Goal: Find specific page/section: Find specific page/section

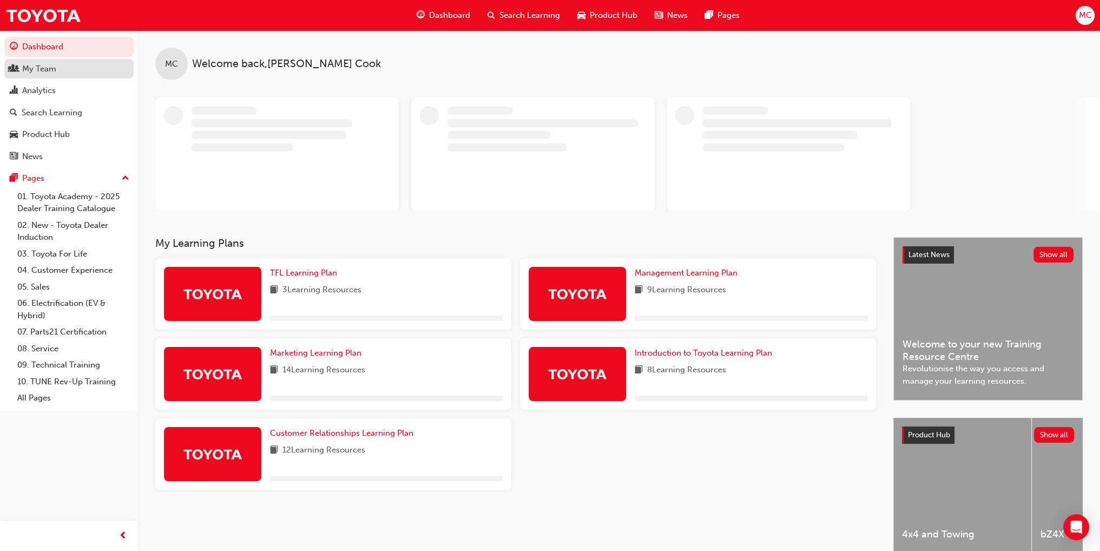
click at [38, 70] on div "My Team" at bounding box center [39, 69] width 34 height 12
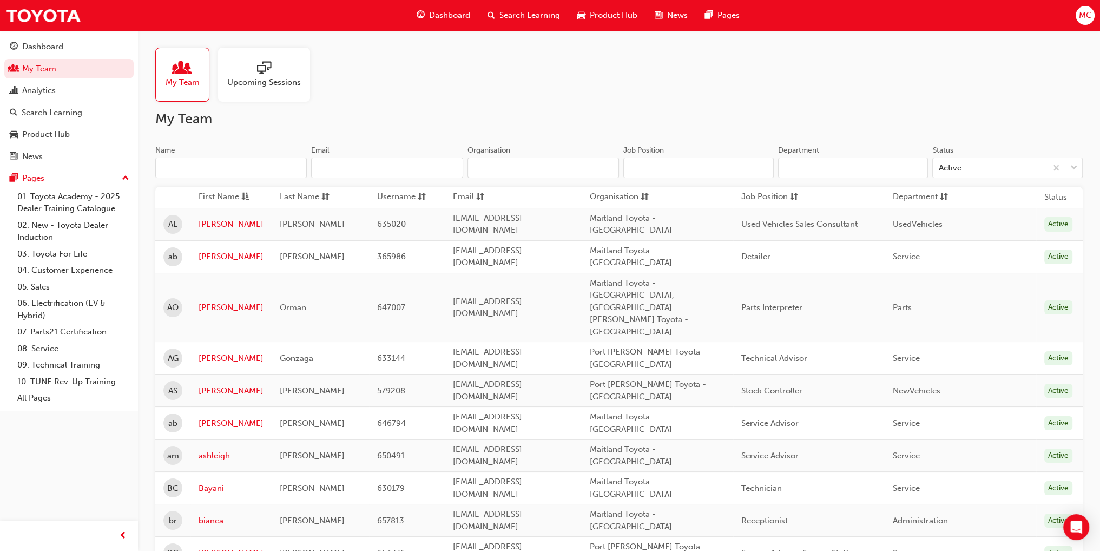
click at [200, 172] on input "Name" at bounding box center [231, 168] width 152 height 21
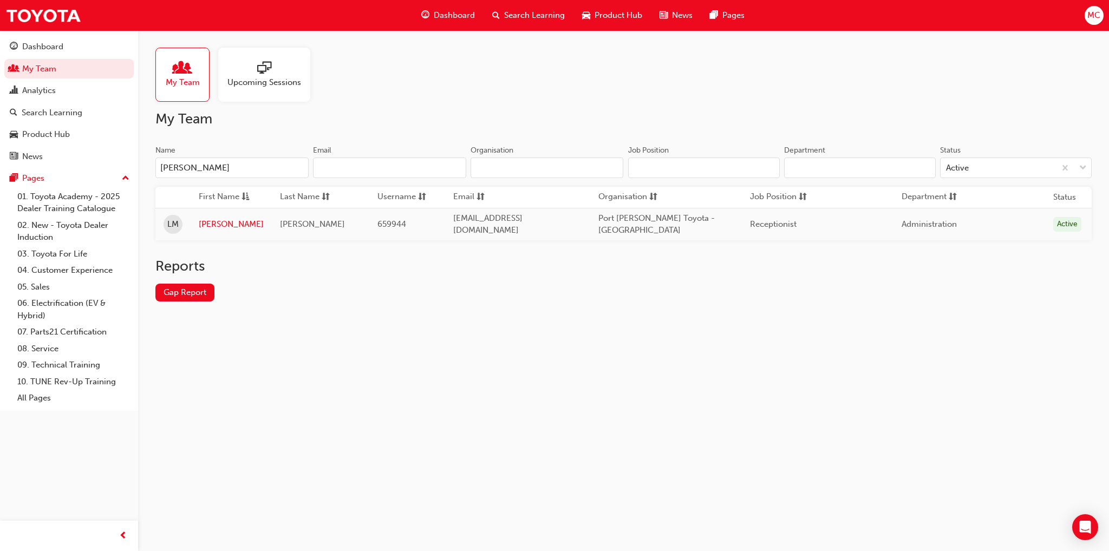
type input "[PERSON_NAME]"
click at [205, 221] on link "[PERSON_NAME]" at bounding box center [231, 224] width 65 height 12
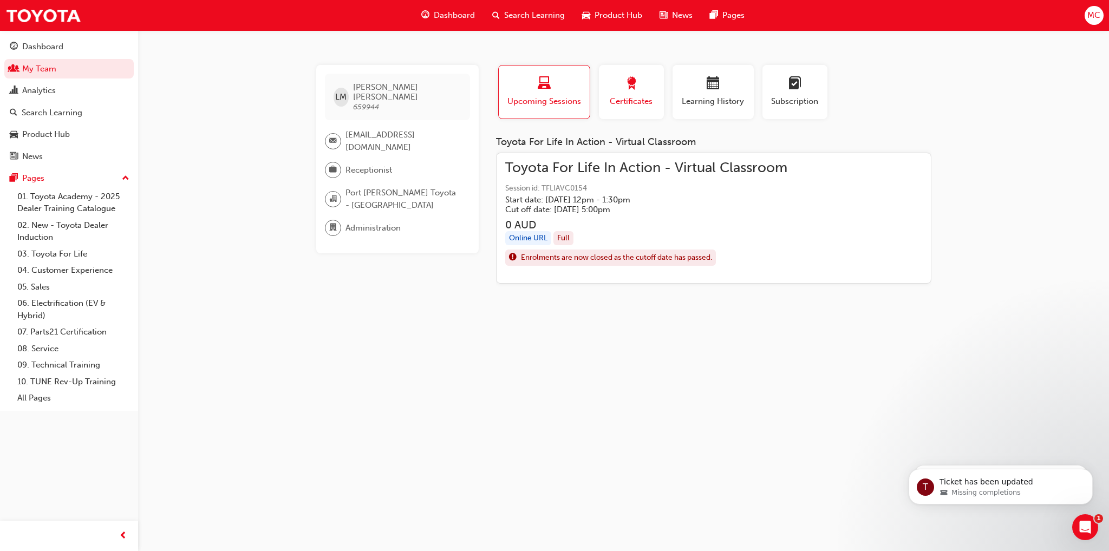
click at [617, 85] on div "button" at bounding box center [631, 85] width 49 height 17
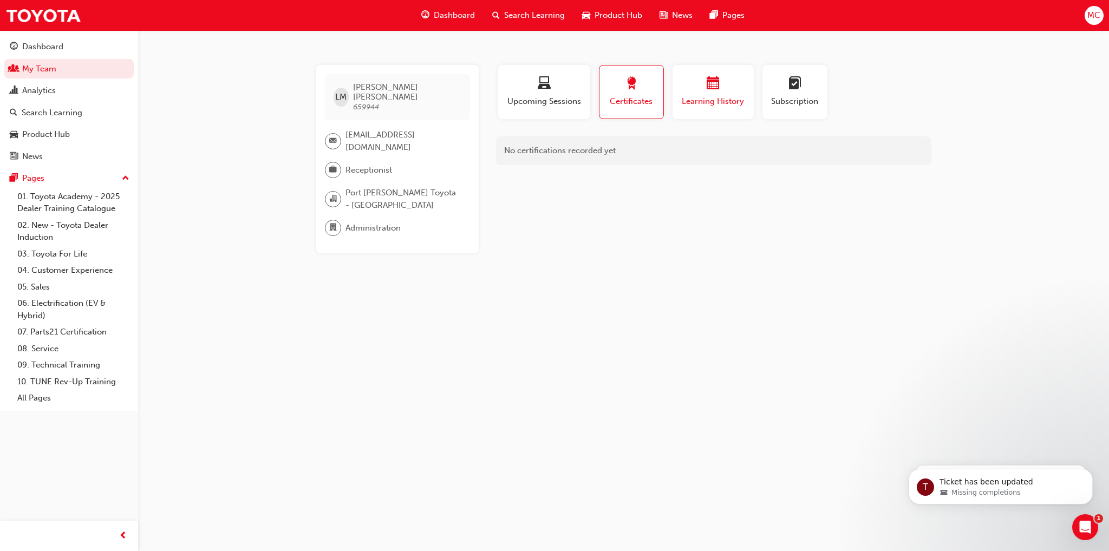
click at [695, 90] on div "button" at bounding box center [712, 85] width 65 height 17
click at [545, 93] on div "Upcoming Sessions" at bounding box center [544, 92] width 76 height 31
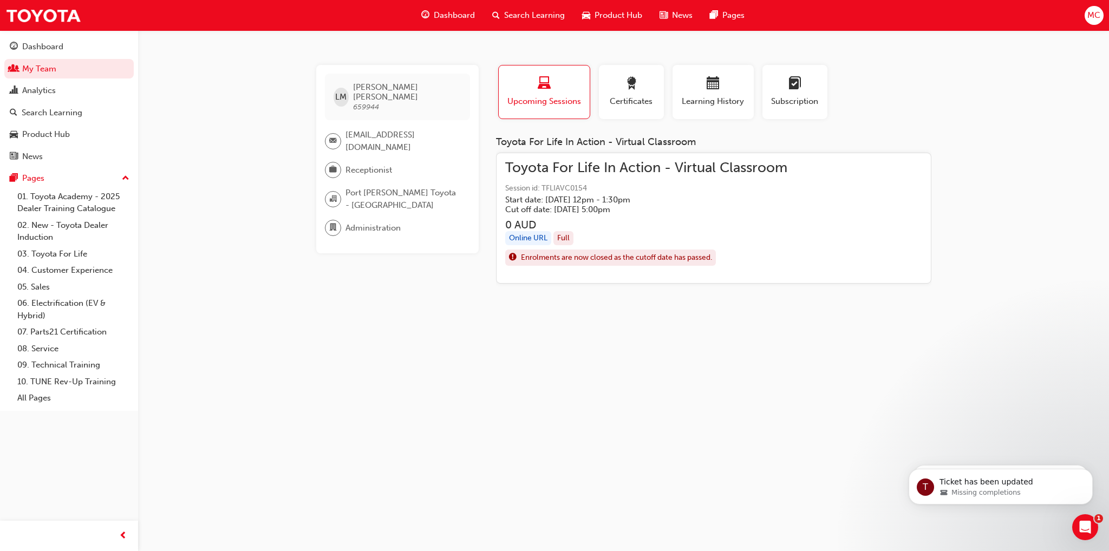
click at [1010, 173] on div "LM [PERSON_NAME] 659944 [EMAIL_ADDRESS][DOMAIN_NAME] Receptionist Port [PERSON_…" at bounding box center [554, 275] width 1109 height 551
